Goal: Task Accomplishment & Management: Use online tool/utility

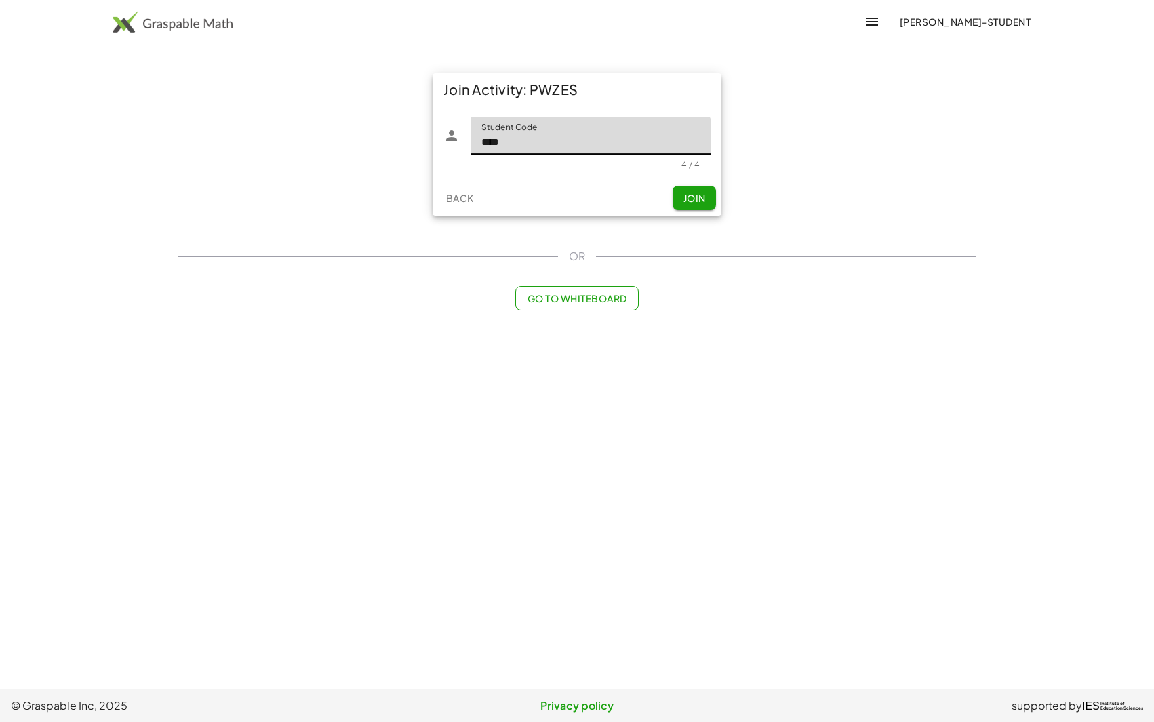
type input "****"
click at [551, 138] on input "First Name" at bounding box center [528, 136] width 168 height 38
type input "****"
type input "*"
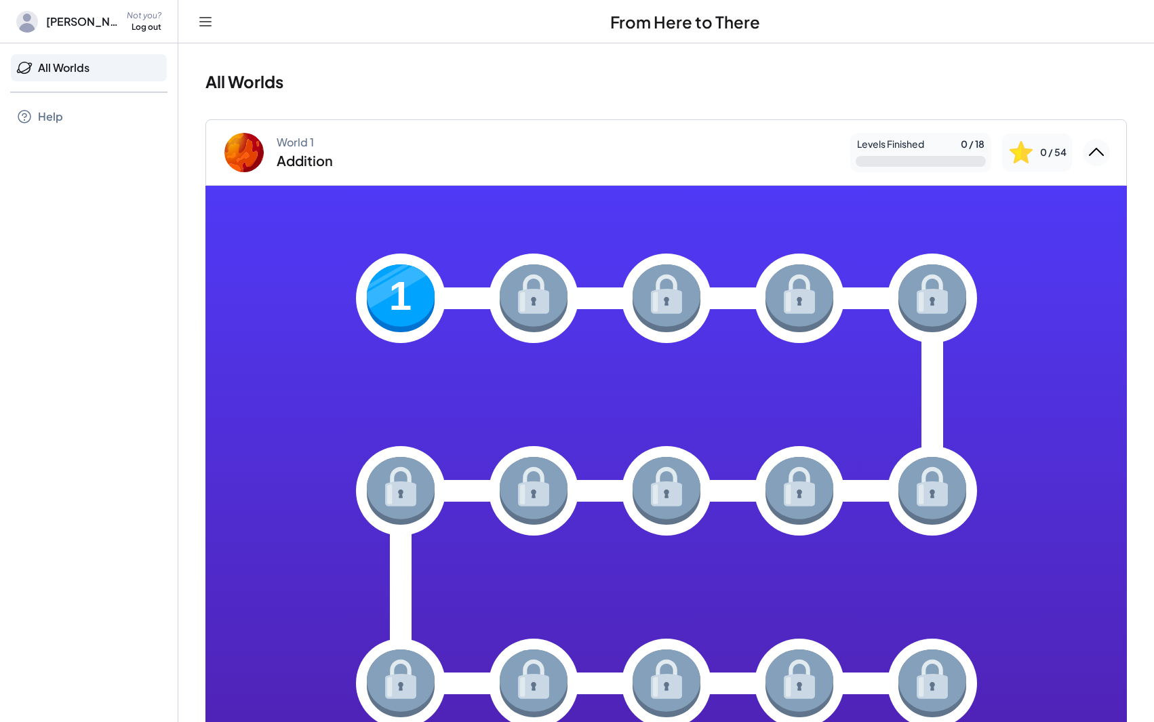
click at [403, 276] on img at bounding box center [401, 298] width 68 height 68
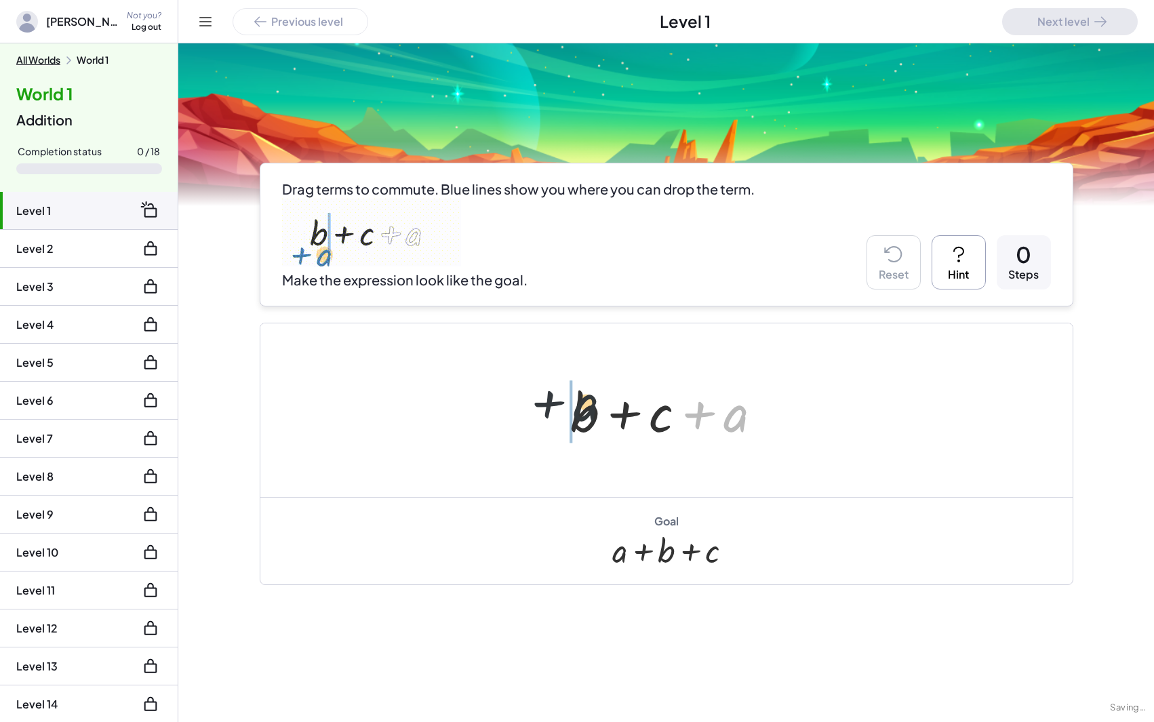
drag, startPoint x: 713, startPoint y: 426, endPoint x: 547, endPoint y: 416, distance: 165.8
click at [550, 416] on div "+ a + b + c + a" at bounding box center [666, 410] width 233 height 77
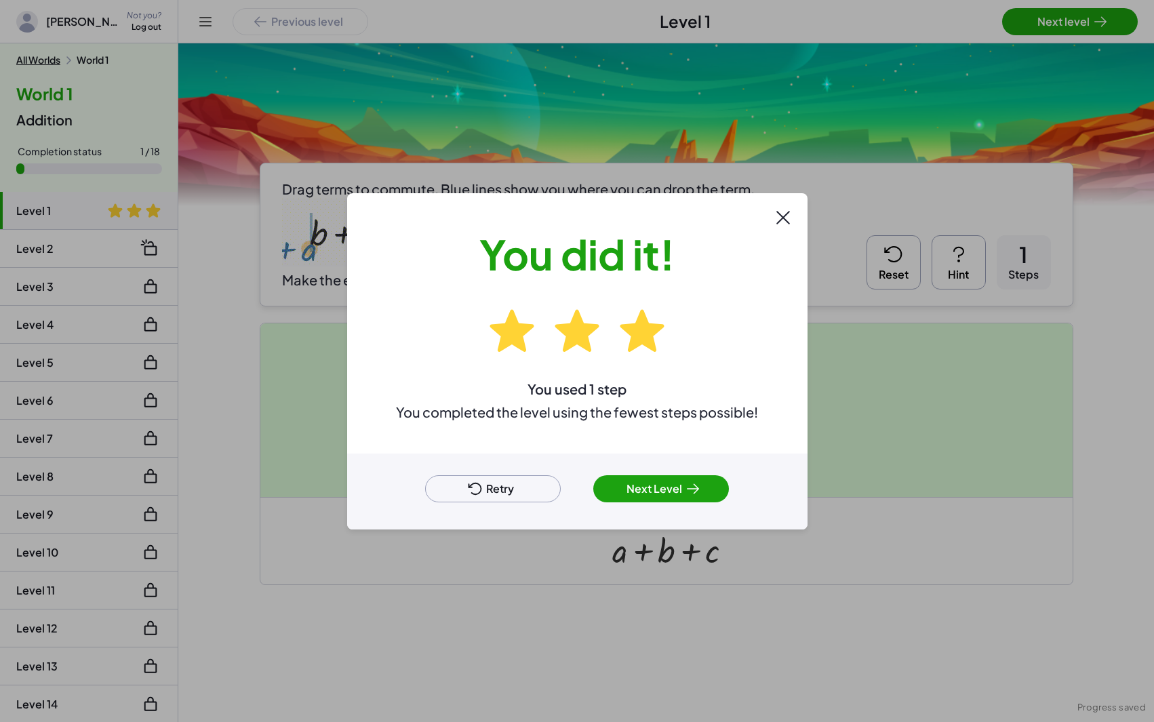
click at [692, 491] on icon at bounding box center [693, 489] width 16 height 16
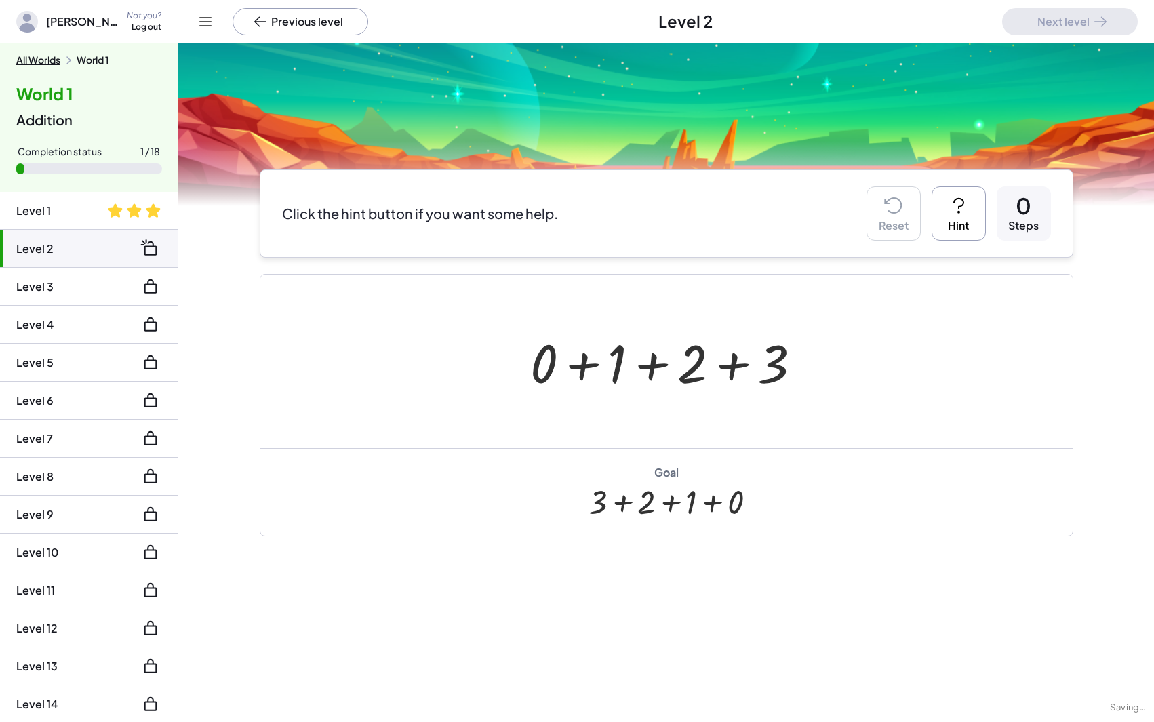
click at [669, 370] on div at bounding box center [672, 362] width 296 height 70
click at [153, 18] on div "Not you?" at bounding box center [144, 16] width 35 height 12
click at [136, 49] on div "Log Out" at bounding box center [159, 55] width 64 height 33
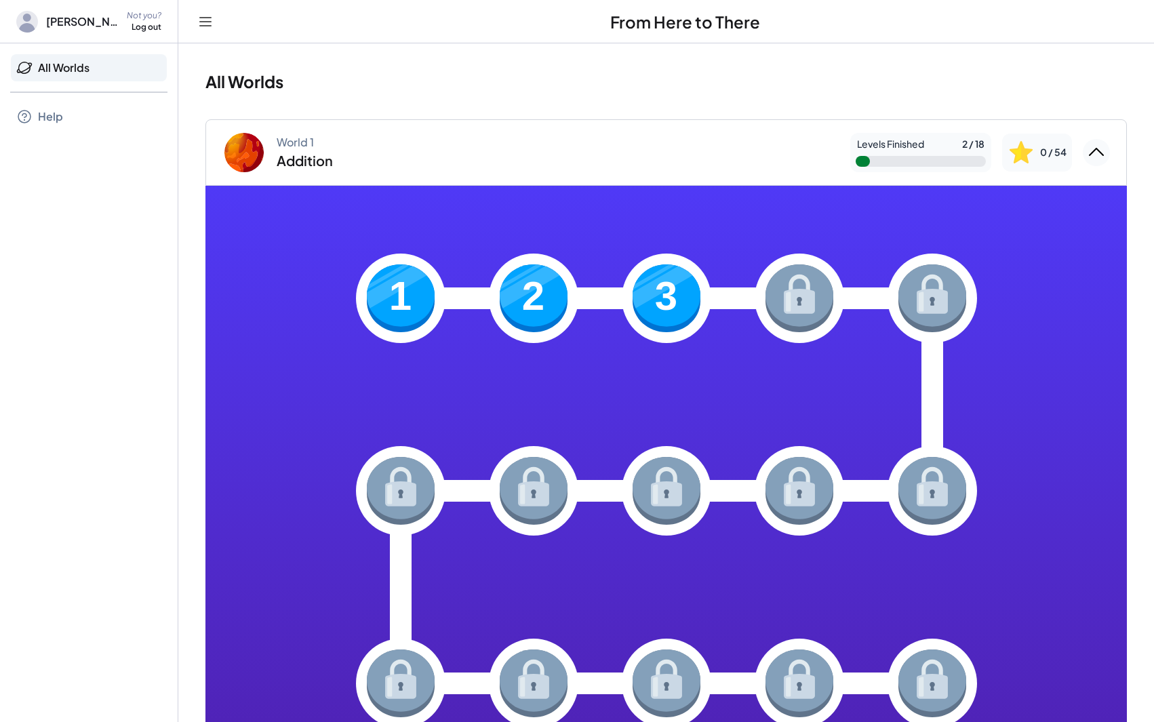
click at [415, 283] on img at bounding box center [401, 298] width 68 height 68
